Goal: Information Seeking & Learning: Learn about a topic

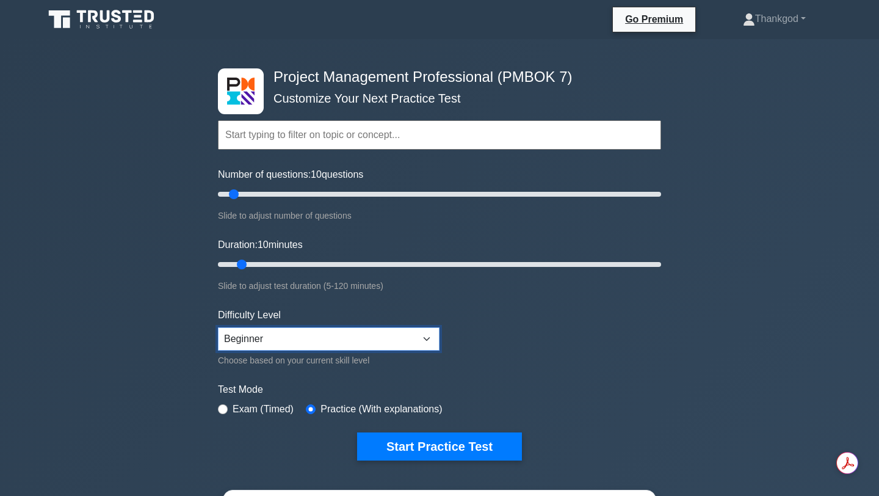
click at [427, 338] on select "Beginner Intermediate Expert" at bounding box center [329, 338] width 222 height 23
select select "expert"
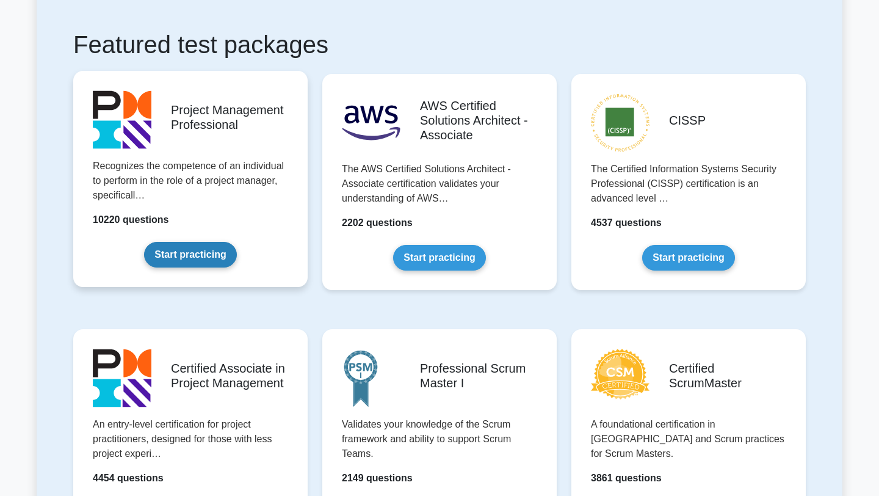
scroll to position [199, 0]
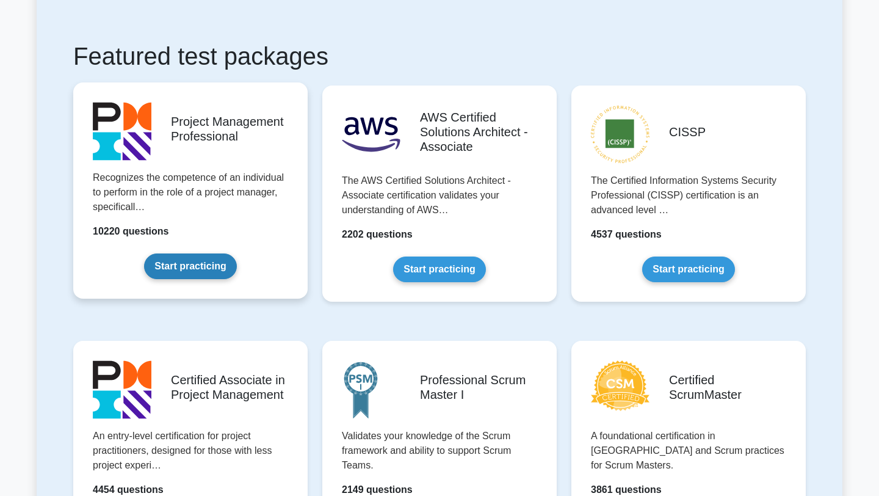
click at [173, 259] on link "Start practicing" at bounding box center [190, 266] width 92 height 26
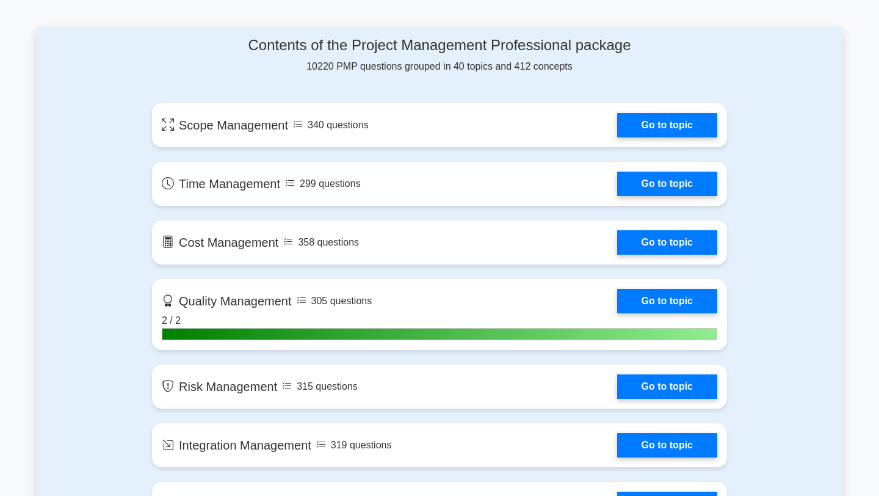
scroll to position [778, 0]
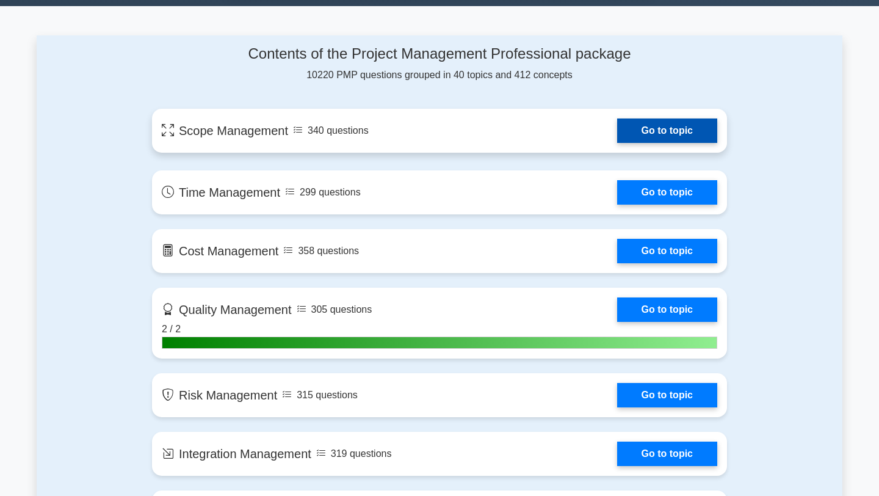
click at [617, 134] on link "Go to topic" at bounding box center [667, 130] width 100 height 24
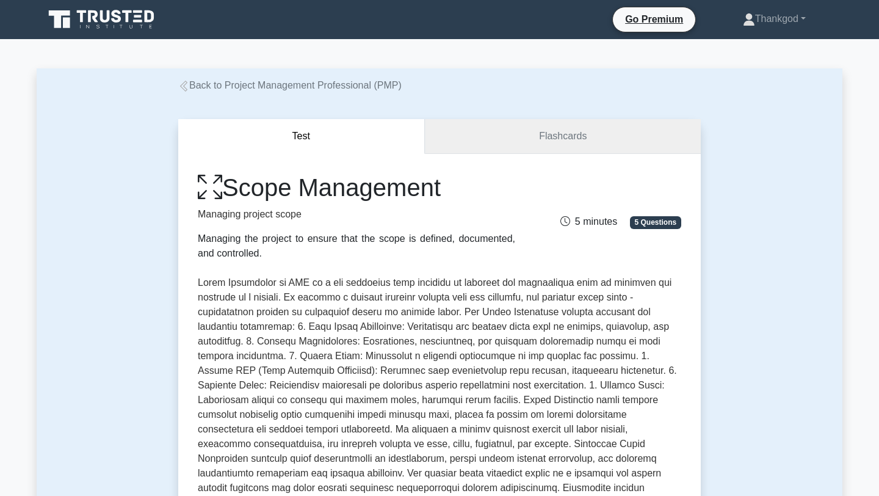
click at [537, 139] on link "Flashcards" at bounding box center [563, 136] width 276 height 35
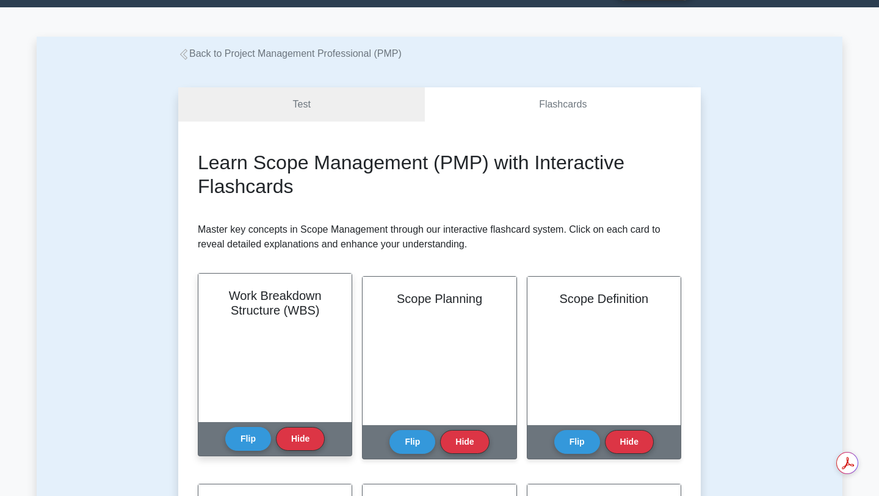
scroll to position [45, 0]
